Goal: Navigation & Orientation: Find specific page/section

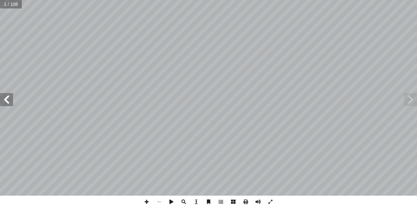
click at [6, 103] on span at bounding box center [6, 99] width 13 height 13
click at [8, 101] on span at bounding box center [6, 99] width 13 height 13
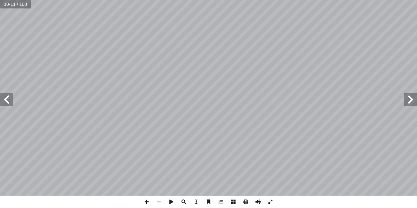
click at [8, 101] on span at bounding box center [6, 99] width 13 height 13
click at [412, 98] on span at bounding box center [410, 99] width 13 height 13
click at [4, 101] on span at bounding box center [6, 99] width 13 height 13
click at [410, 104] on span at bounding box center [410, 99] width 13 height 13
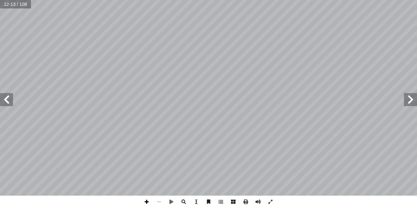
click at [147, 202] on span at bounding box center [147, 202] width 12 height 12
